Goal: Navigation & Orientation: Find specific page/section

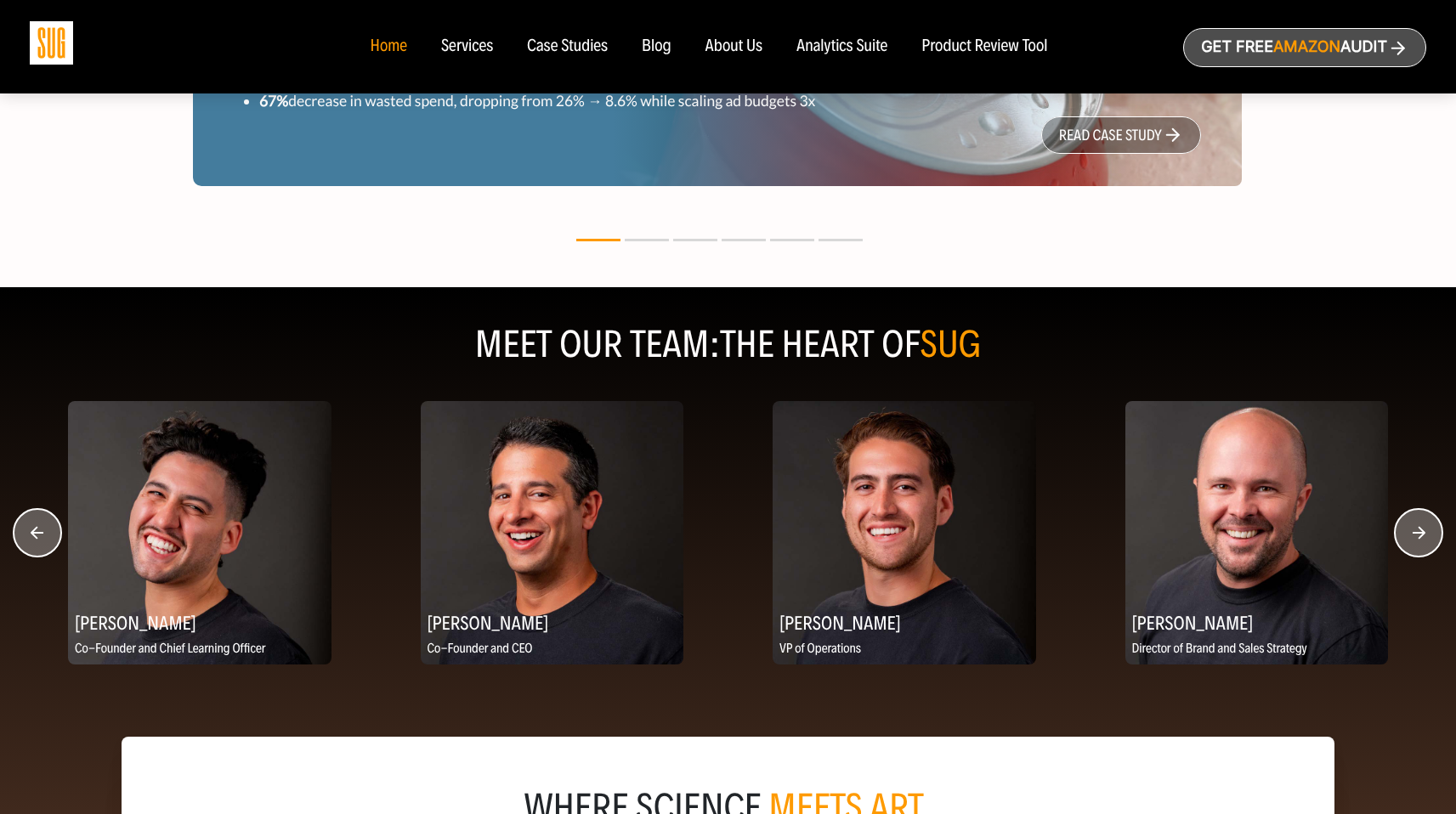
scroll to position [1907, 0]
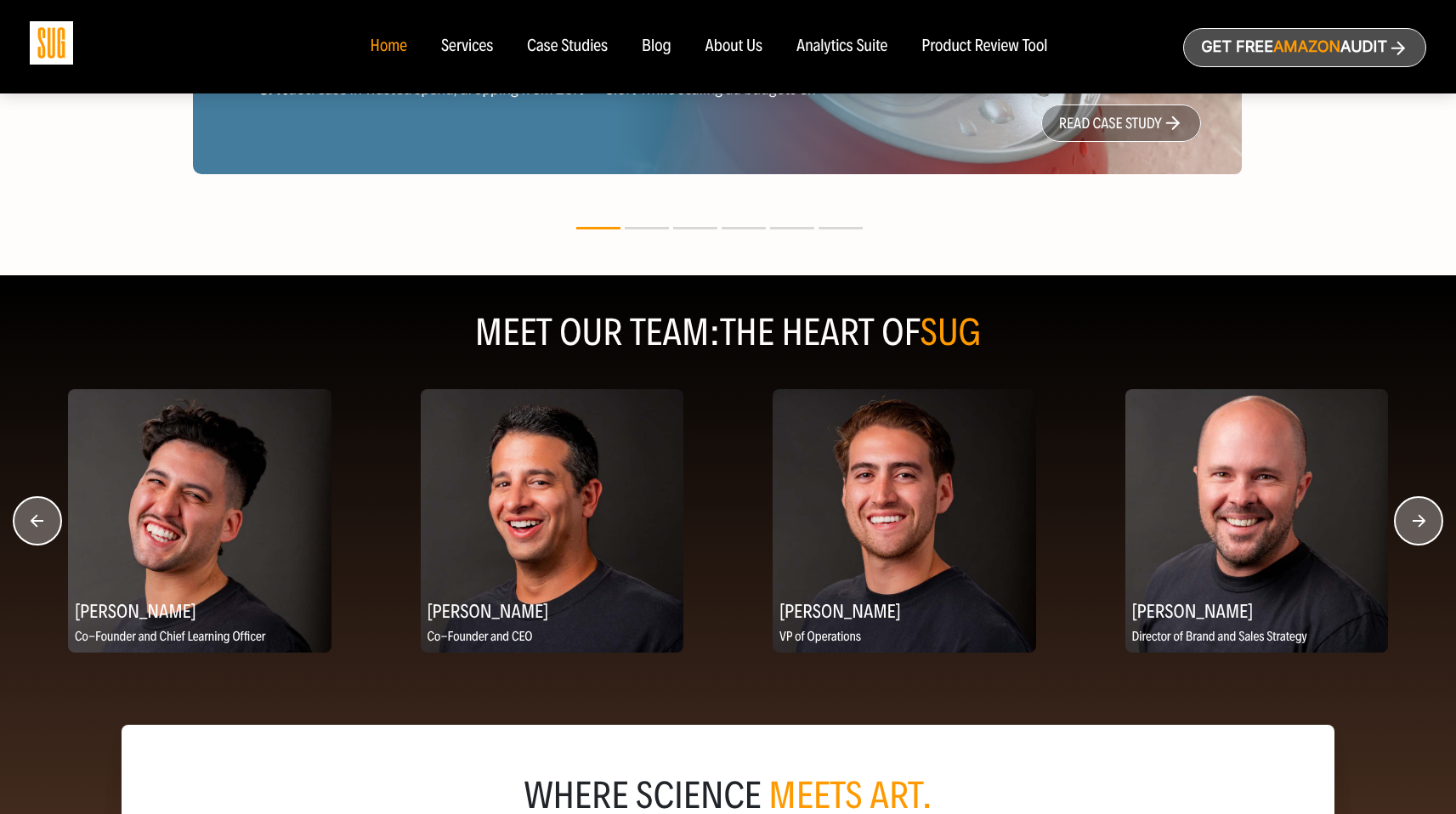
click at [1431, 540] on circle "button" at bounding box center [1418, 520] width 48 height 48
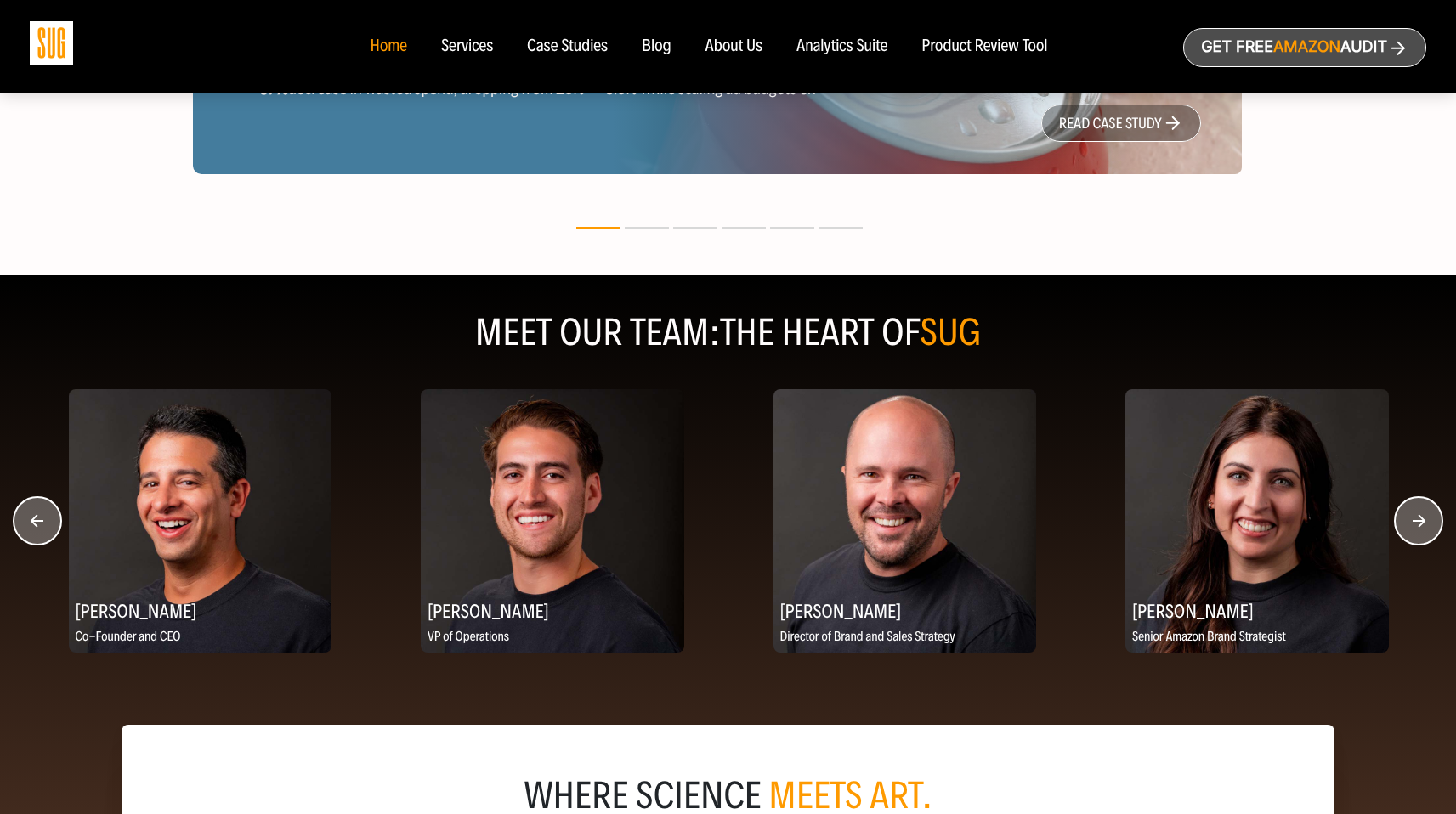
click at [1431, 540] on circle "button" at bounding box center [1418, 520] width 48 height 48
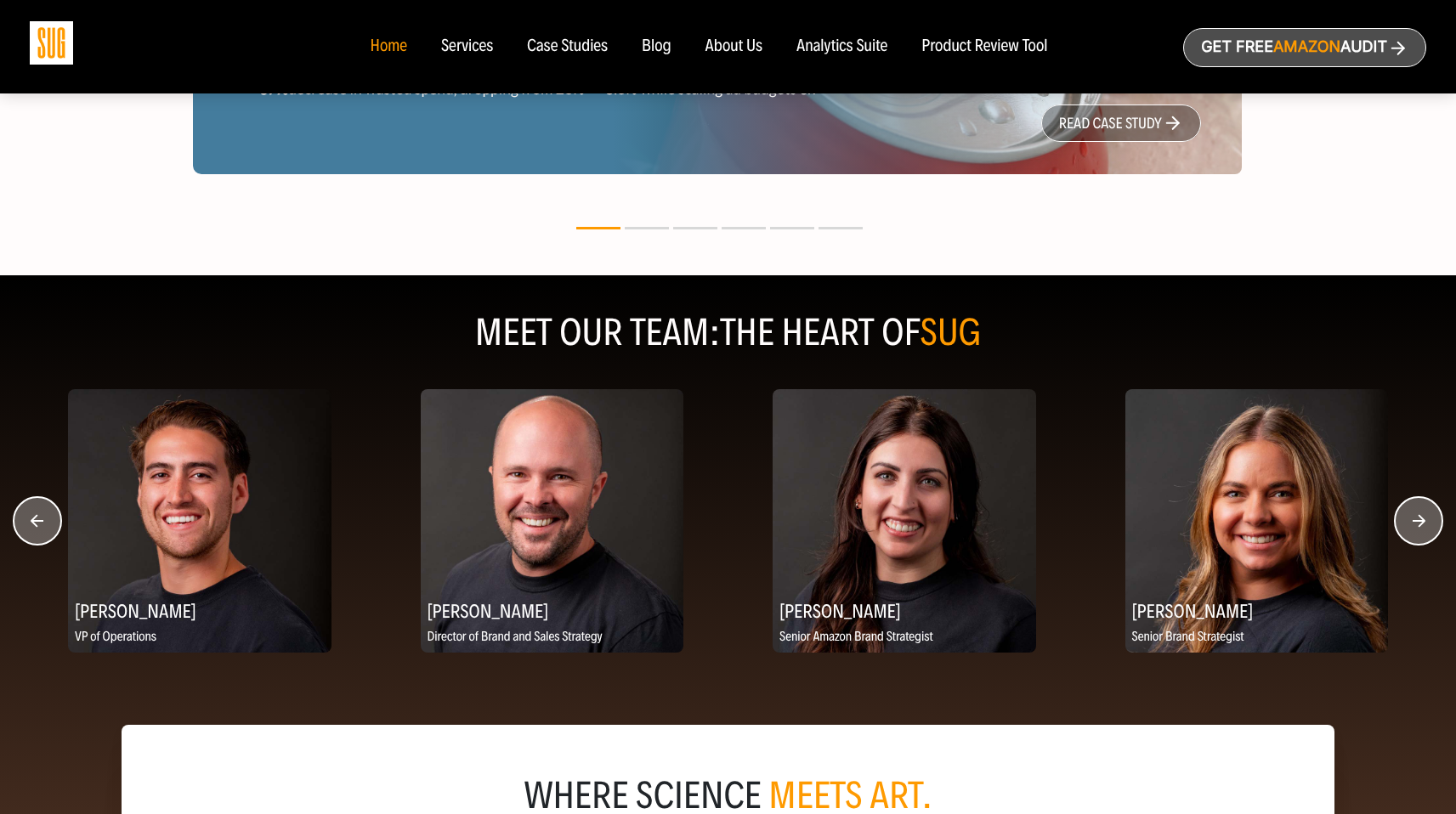
click at [1431, 540] on circle "button" at bounding box center [1418, 520] width 48 height 48
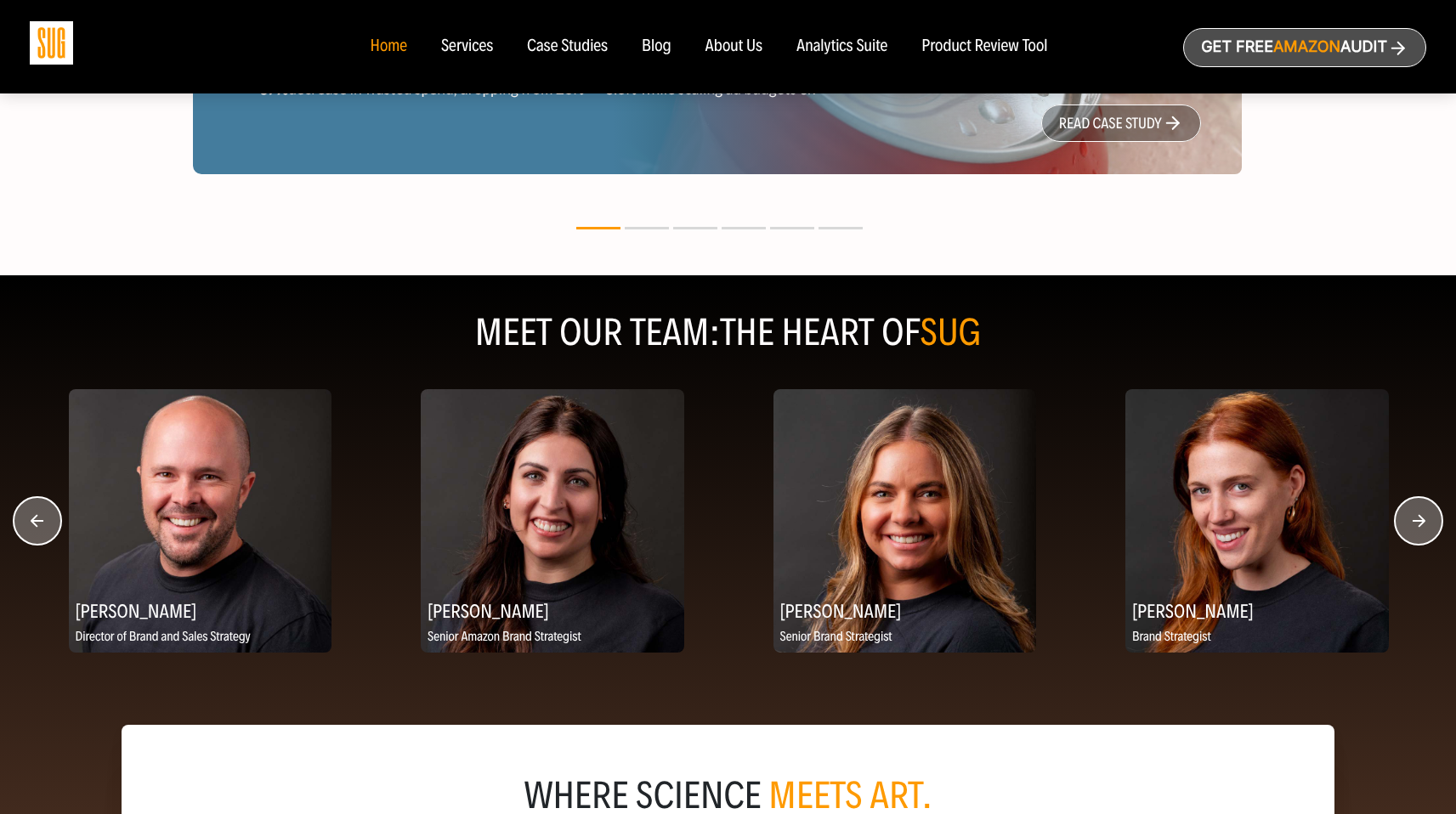
click at [1431, 540] on circle "button" at bounding box center [1418, 520] width 48 height 48
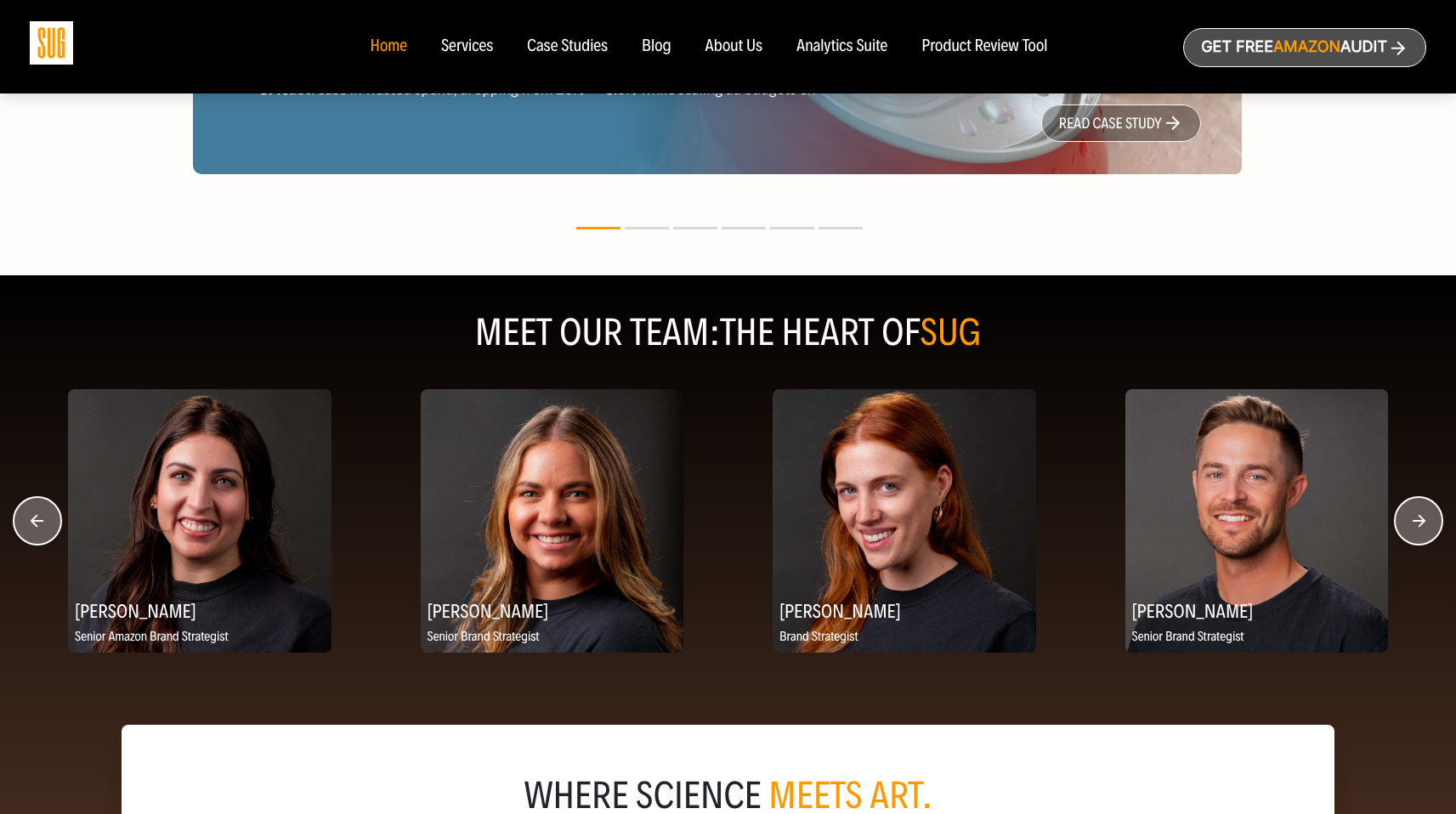
click at [1431, 540] on circle "button" at bounding box center [1418, 520] width 48 height 48
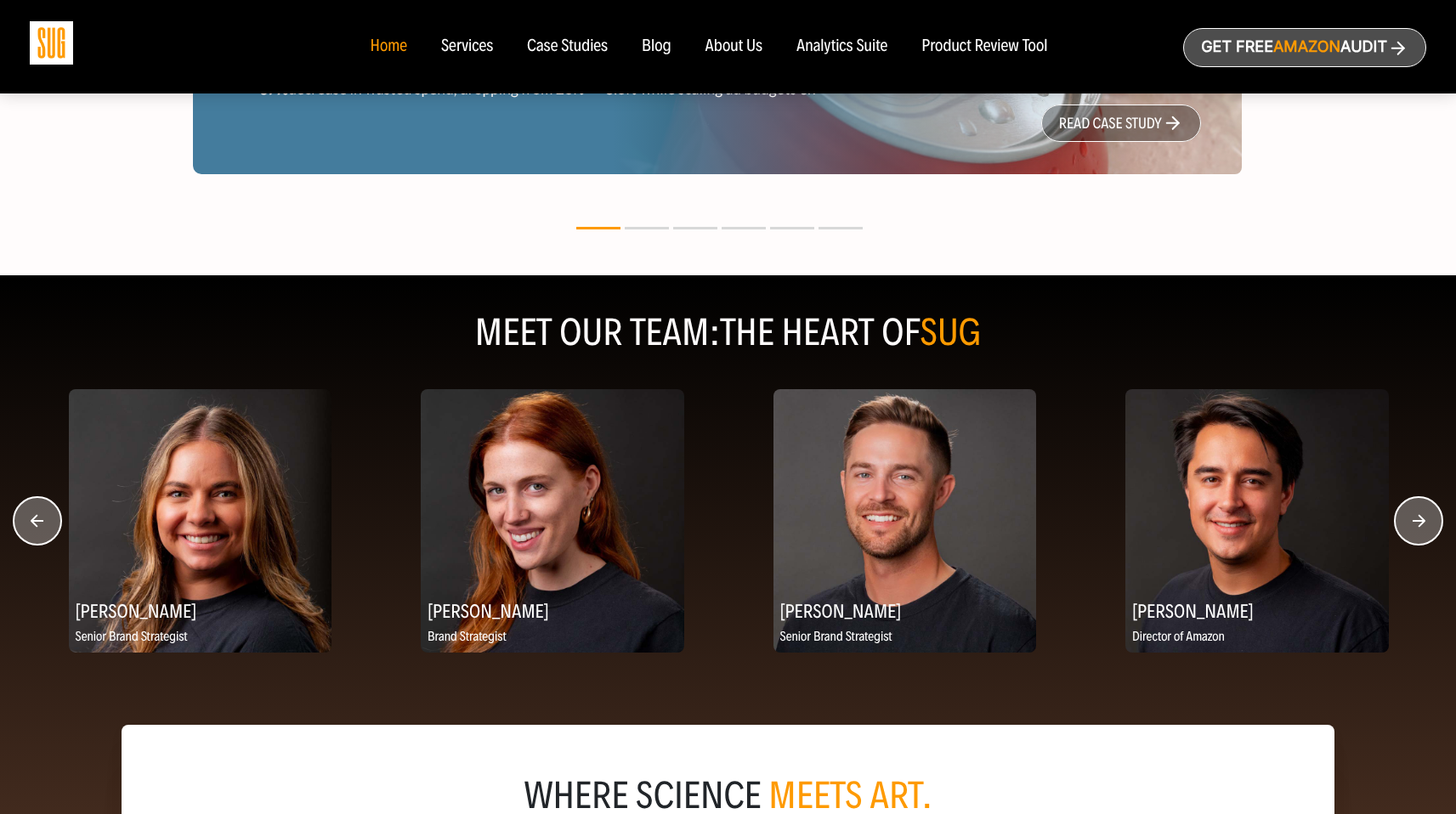
click at [1431, 540] on circle "button" at bounding box center [1418, 520] width 48 height 48
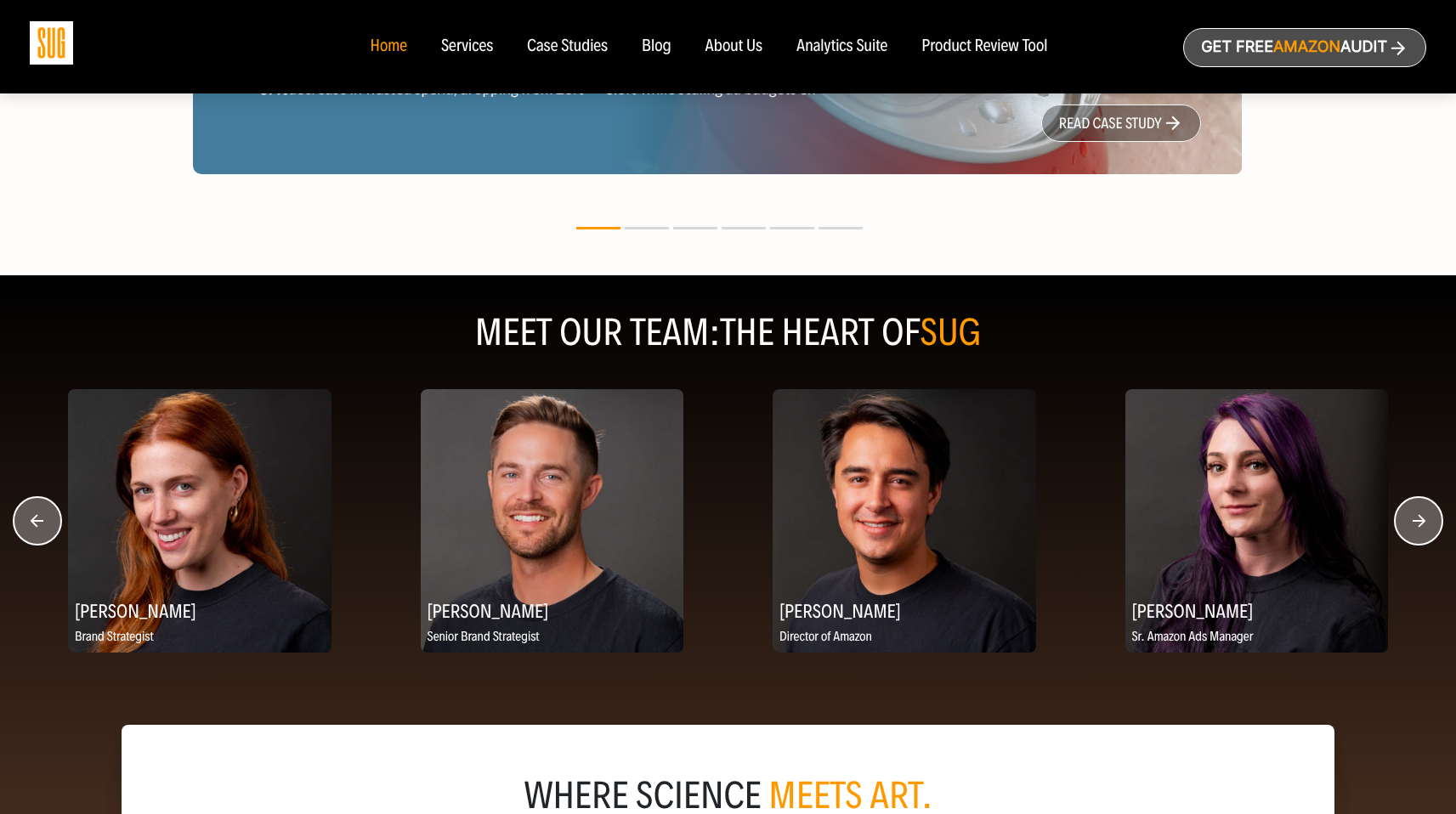
click at [1431, 540] on circle "button" at bounding box center [1418, 520] width 48 height 48
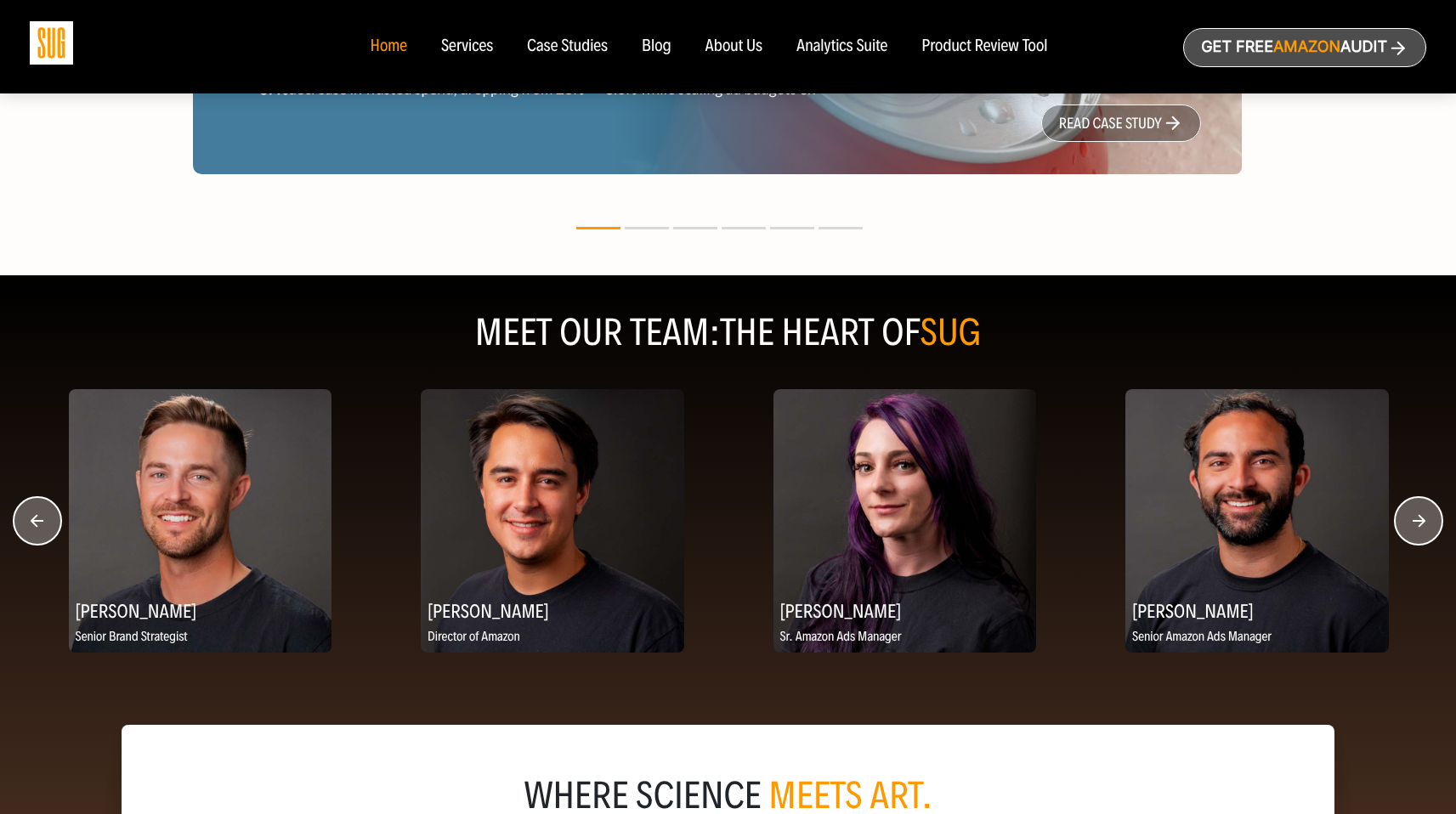
click at [1431, 539] on circle "button" at bounding box center [1418, 520] width 48 height 48
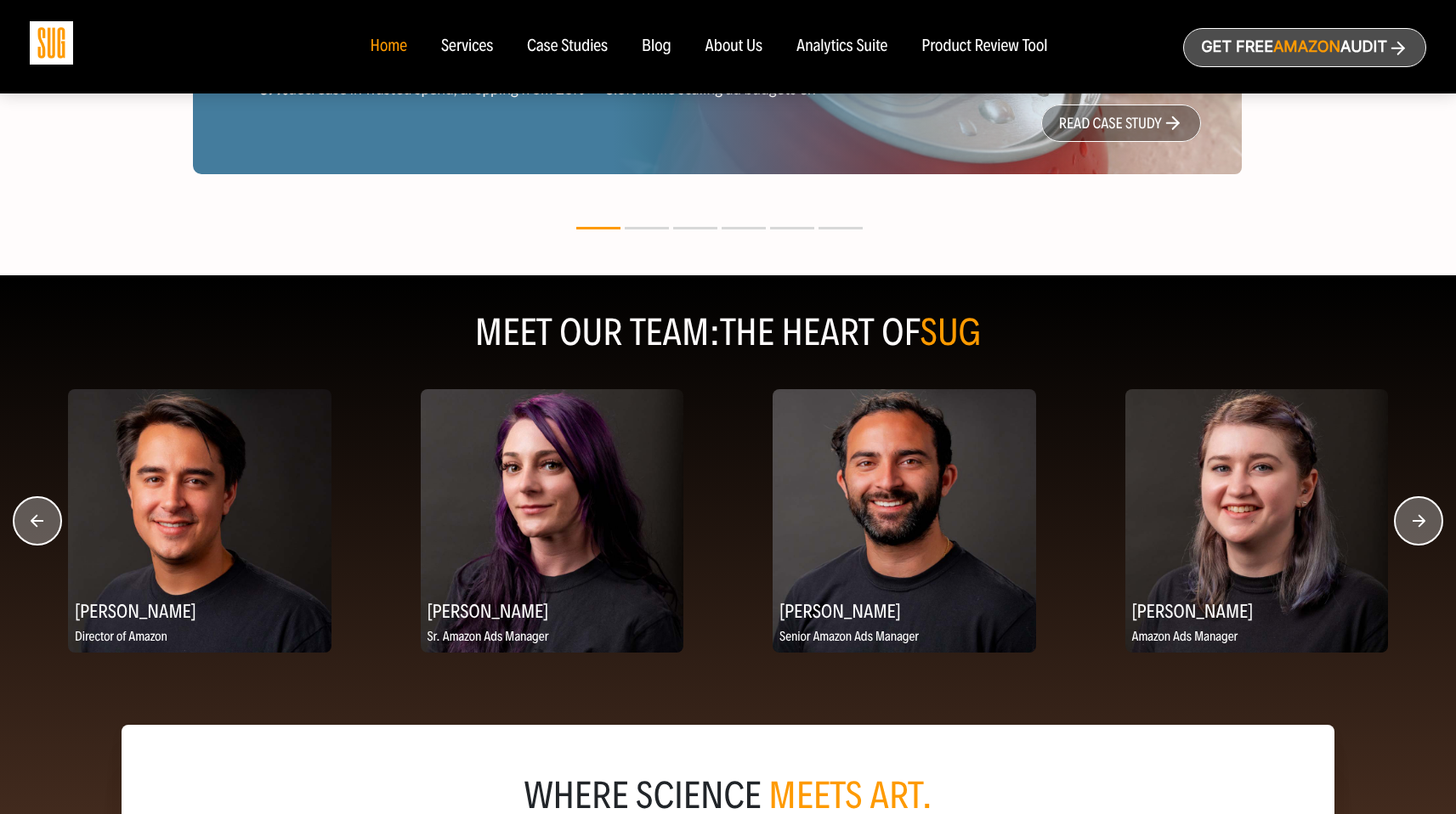
click at [1431, 539] on circle "button" at bounding box center [1418, 520] width 48 height 48
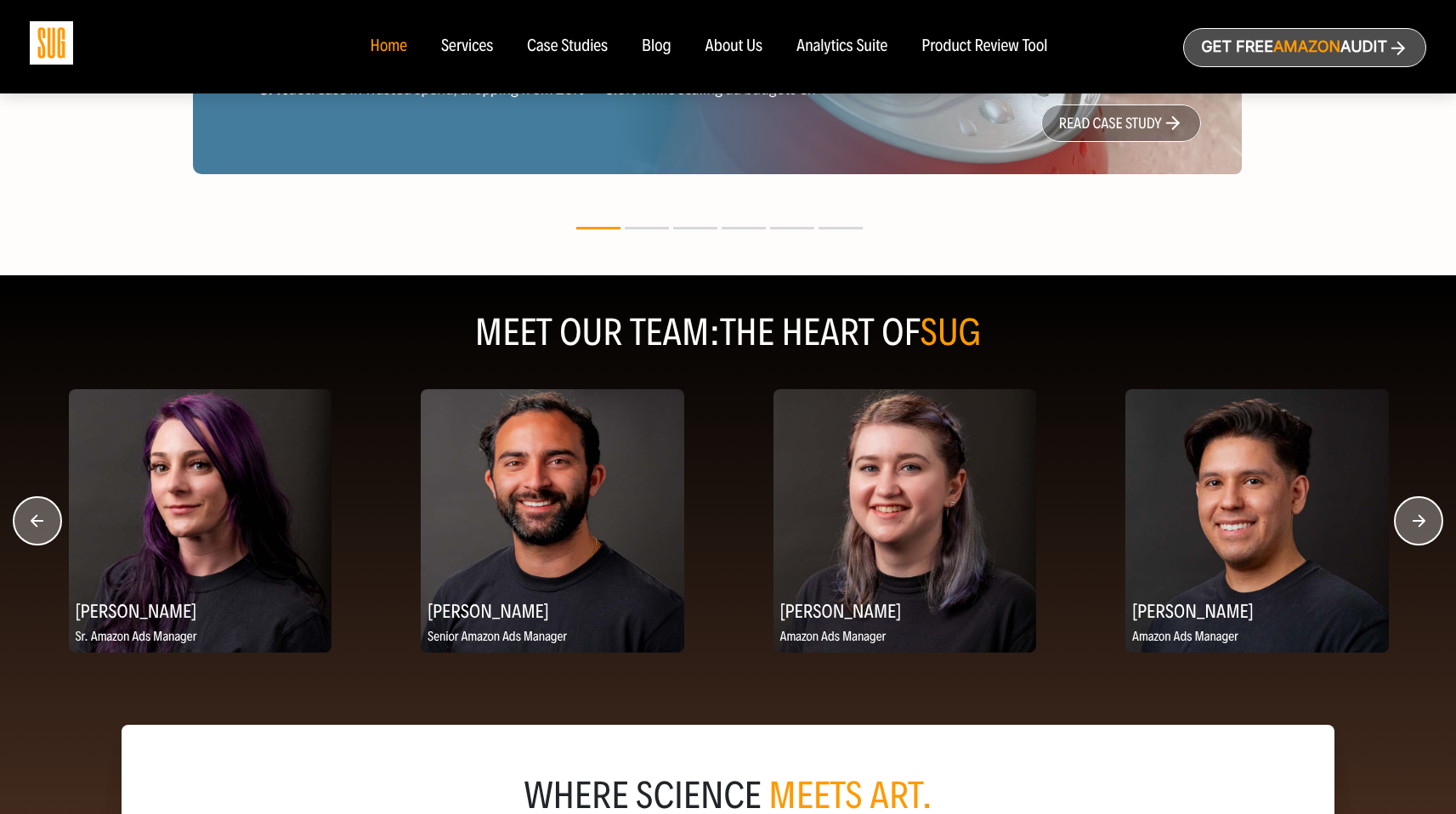
click at [1431, 539] on circle "button" at bounding box center [1418, 520] width 48 height 48
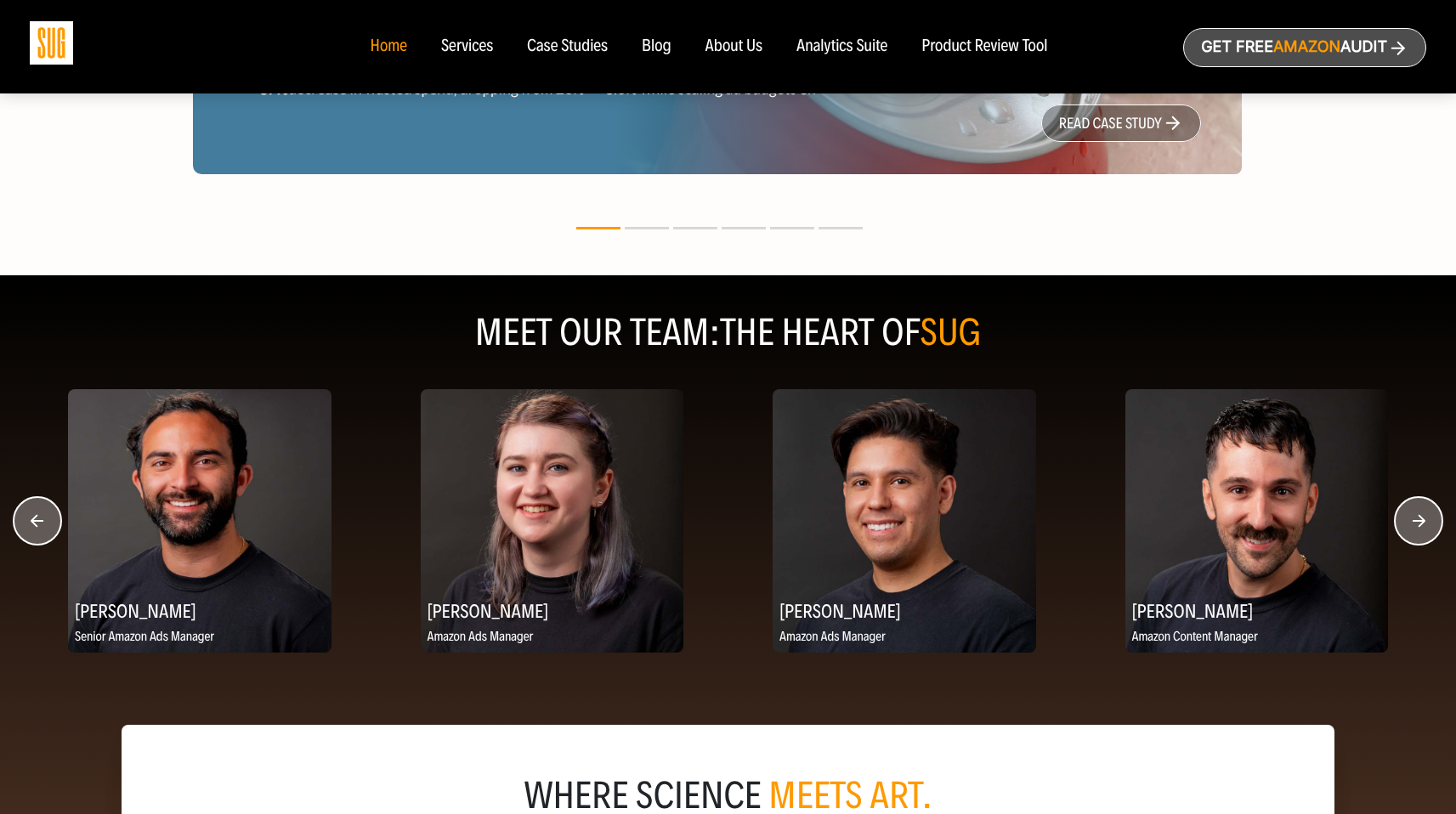
click at [1431, 539] on circle "button" at bounding box center [1418, 520] width 48 height 48
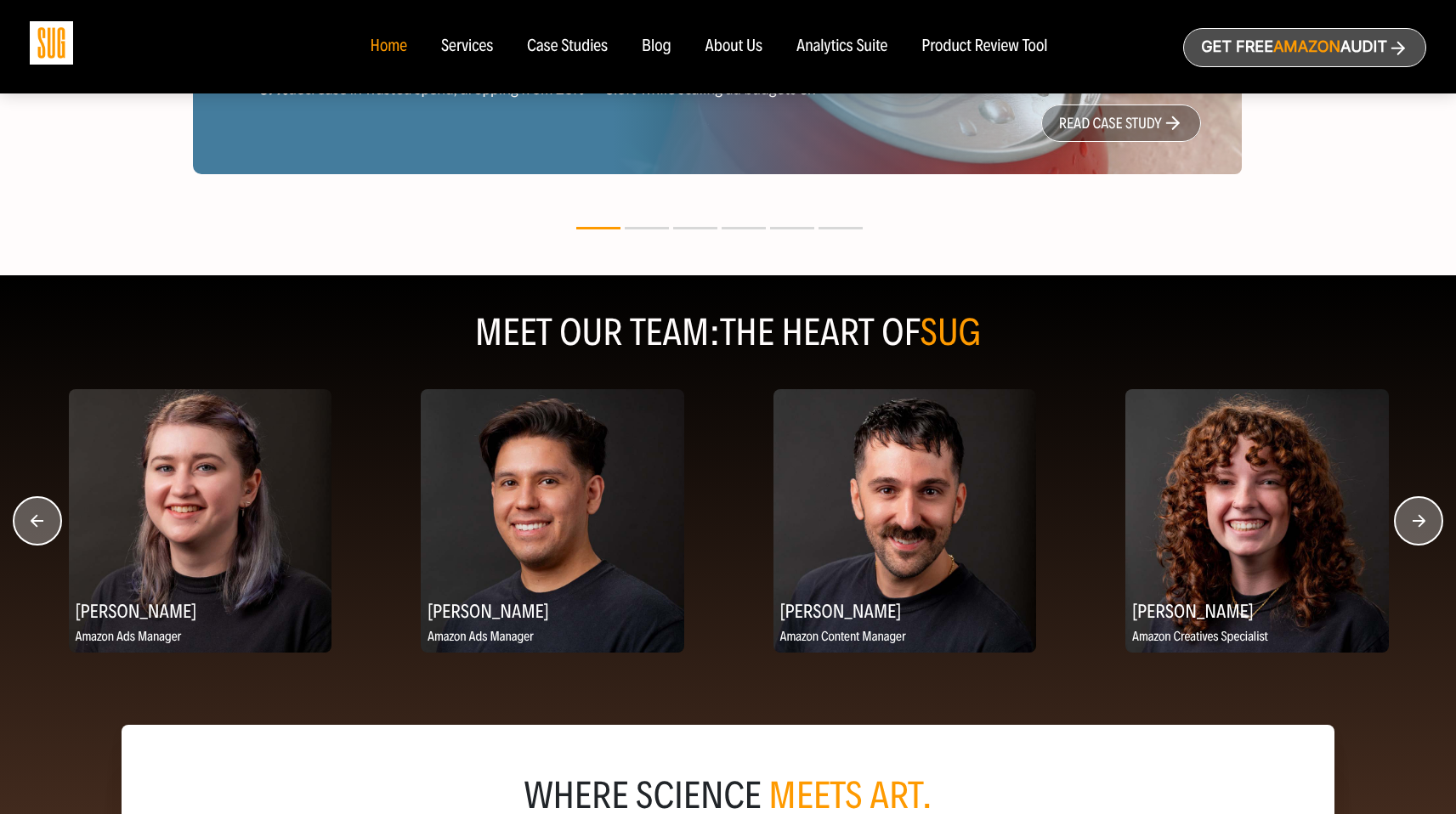
click at [1431, 539] on circle "button" at bounding box center [1418, 520] width 48 height 48
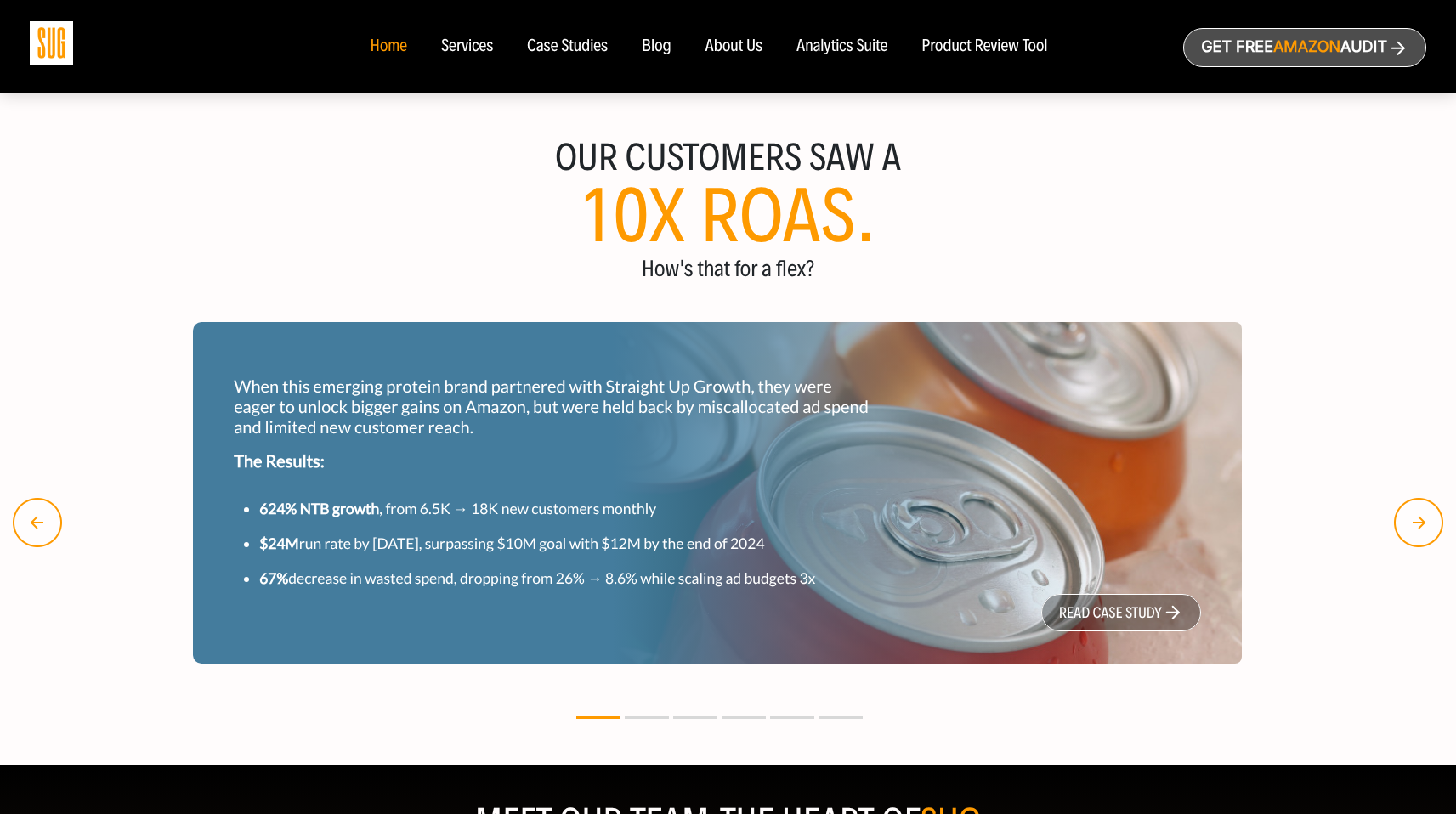
scroll to position [993, 0]
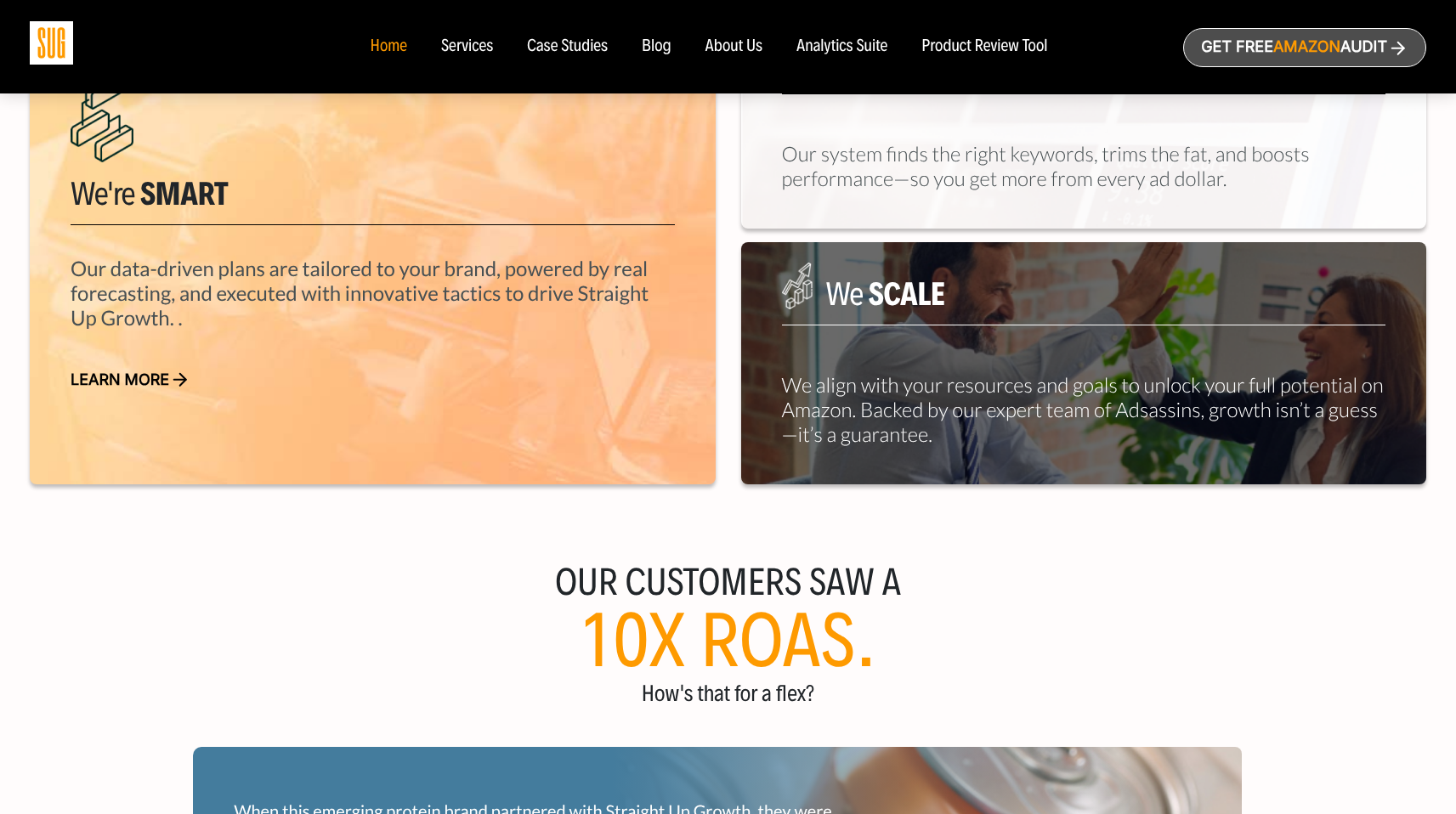
click at [554, 46] on div "Case Studies" at bounding box center [567, 47] width 81 height 19
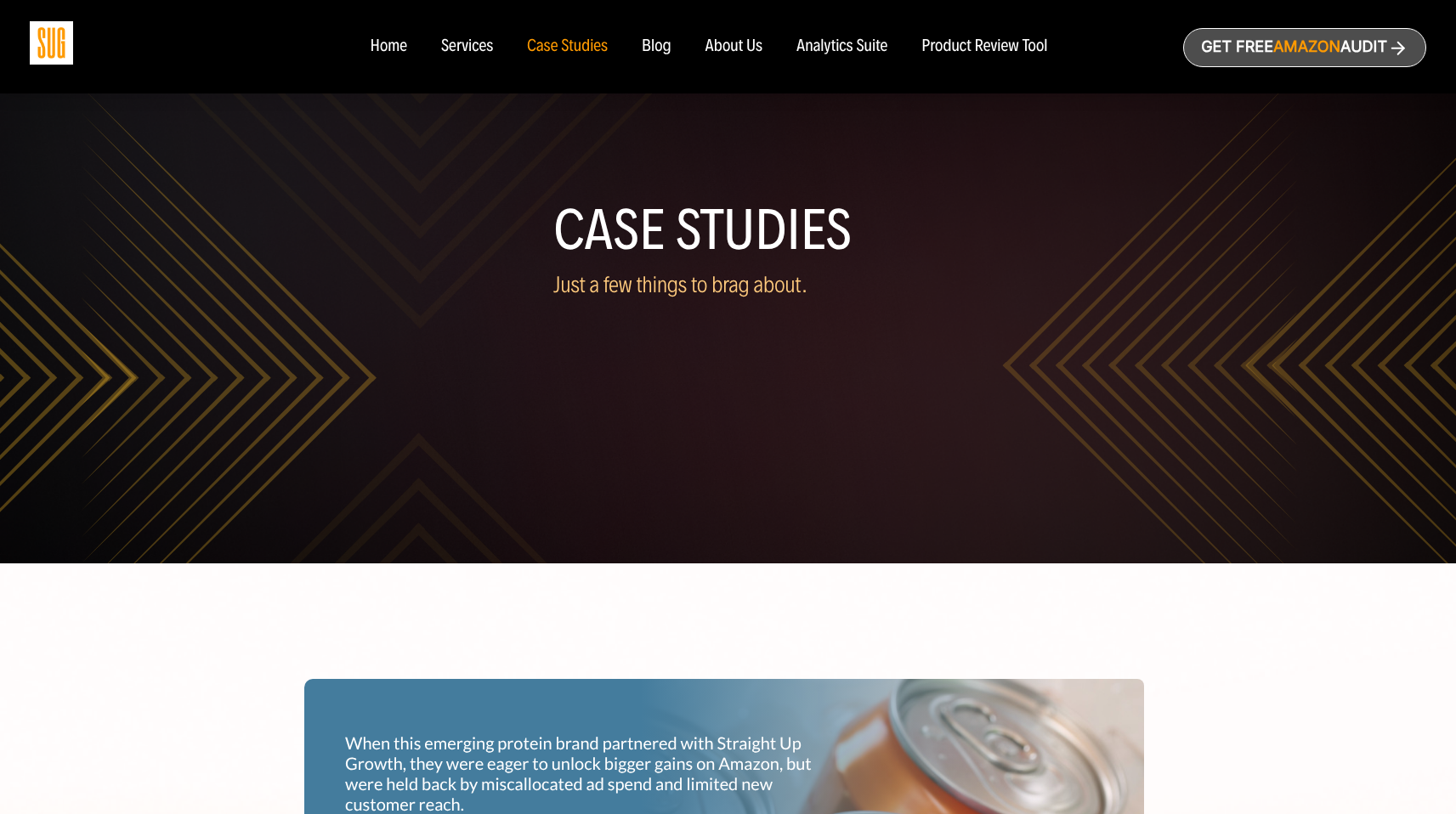
click at [727, 50] on div "About Us" at bounding box center [734, 47] width 57 height 19
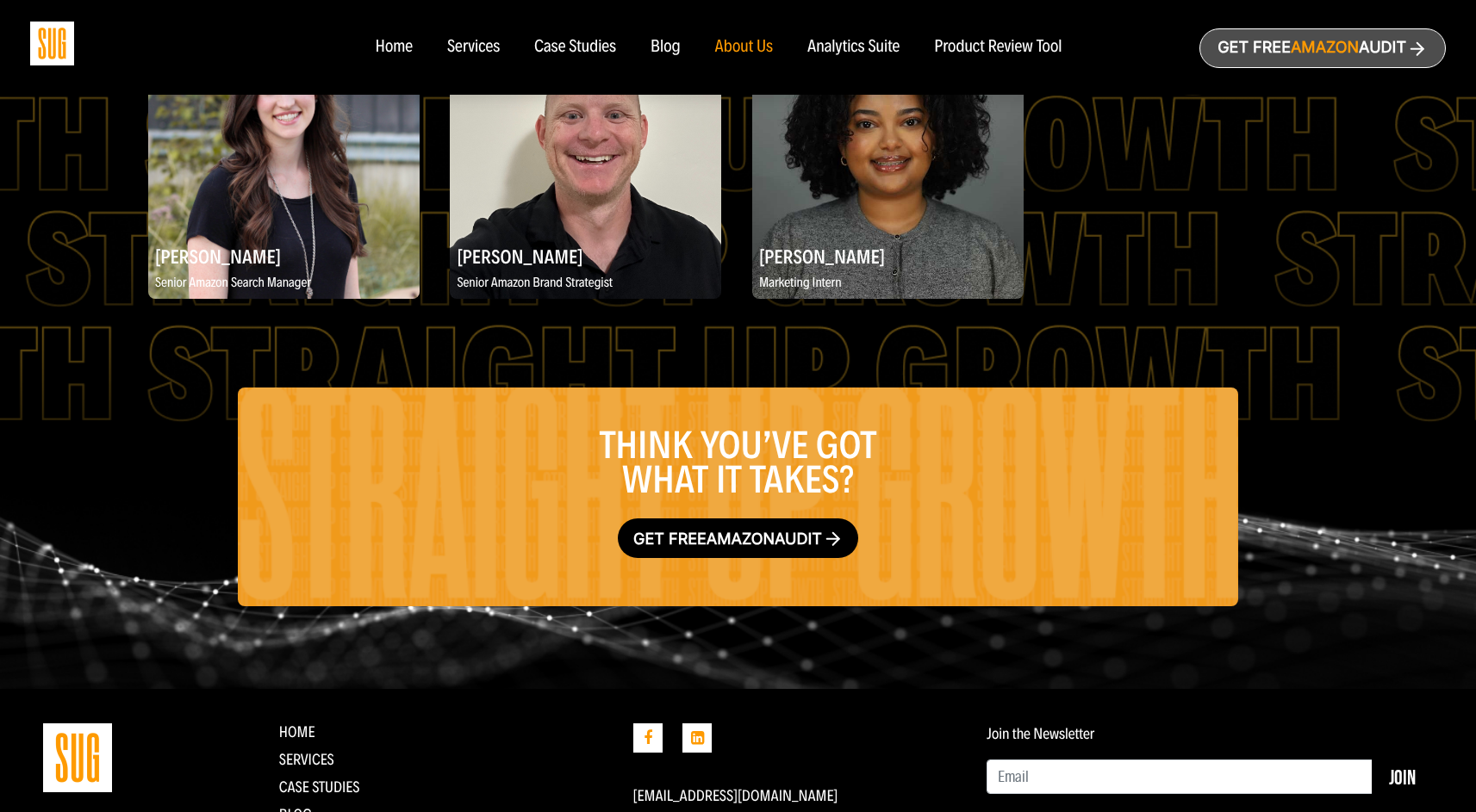
scroll to position [2957, 0]
